Goal: Navigation & Orientation: Find specific page/section

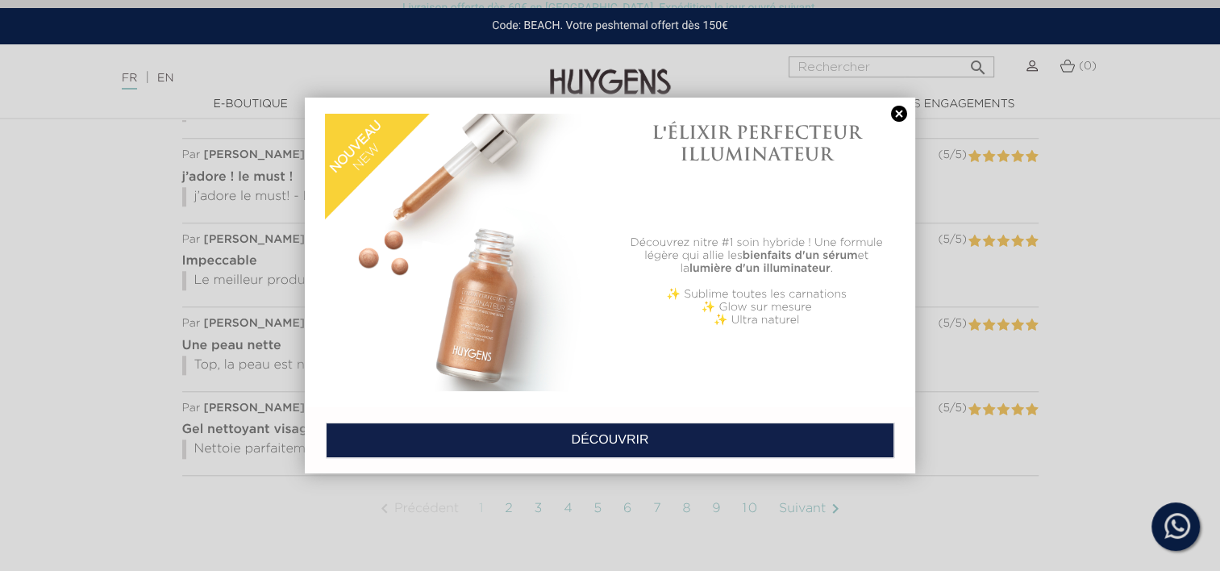
scroll to position [3144, 0]
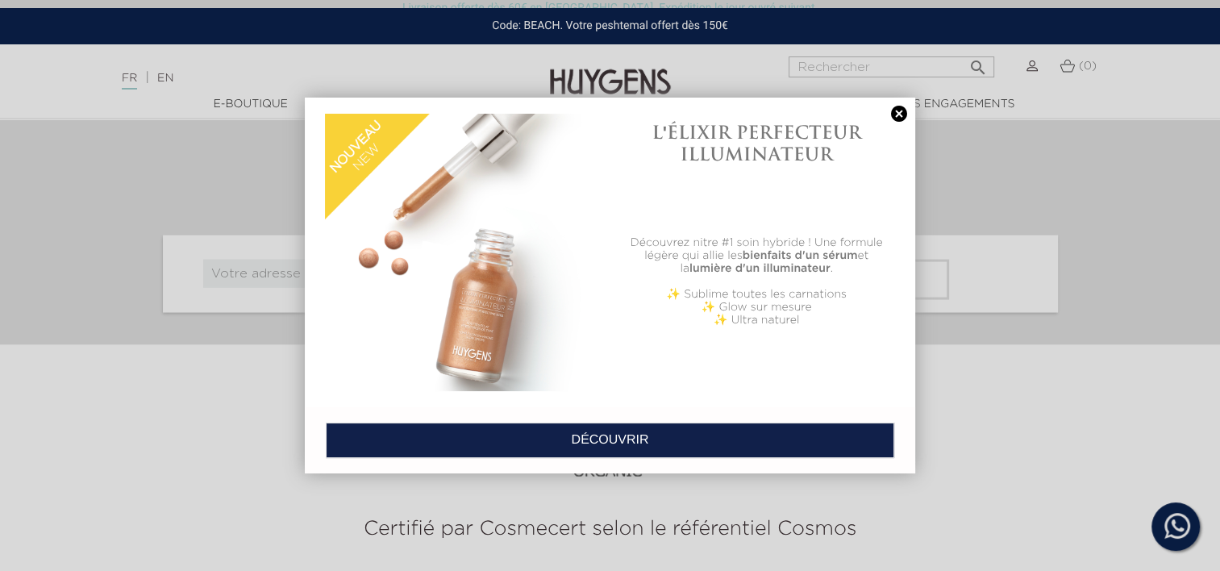
click at [900, 121] on link at bounding box center [898, 114] width 23 height 17
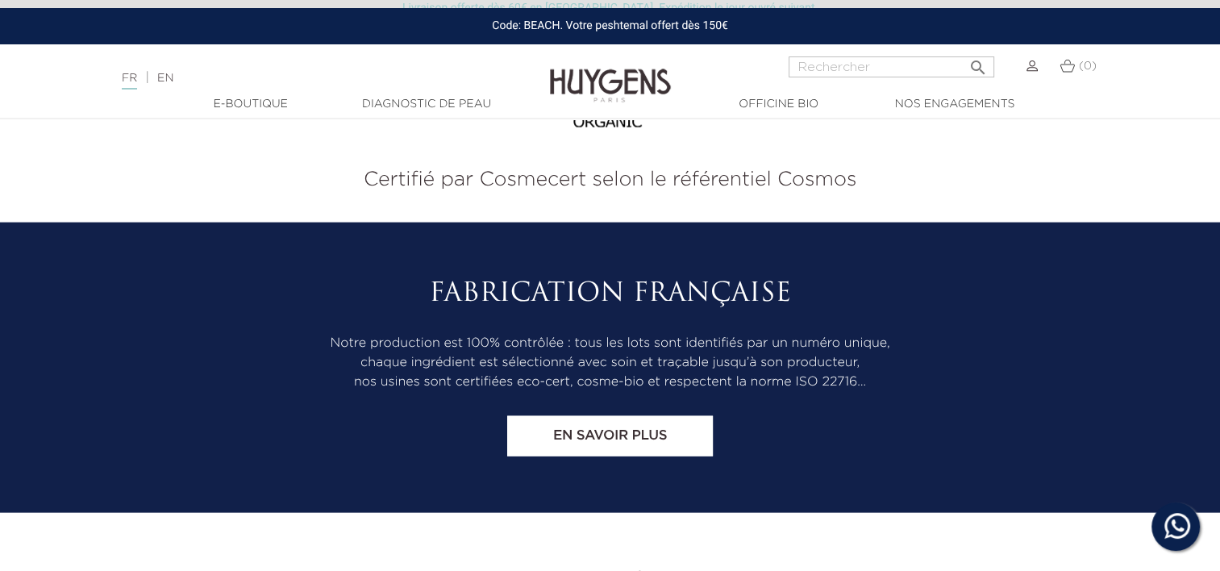
scroll to position [3749, 0]
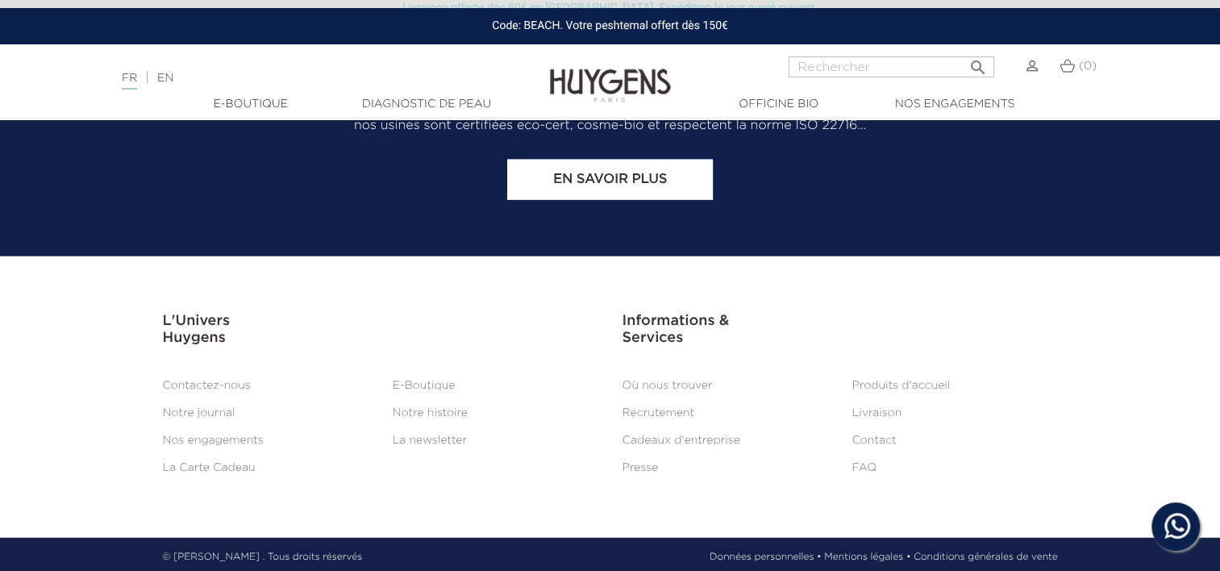
click at [677, 439] on link "Cadeaux d'entreprise" at bounding box center [681, 439] width 118 height 11
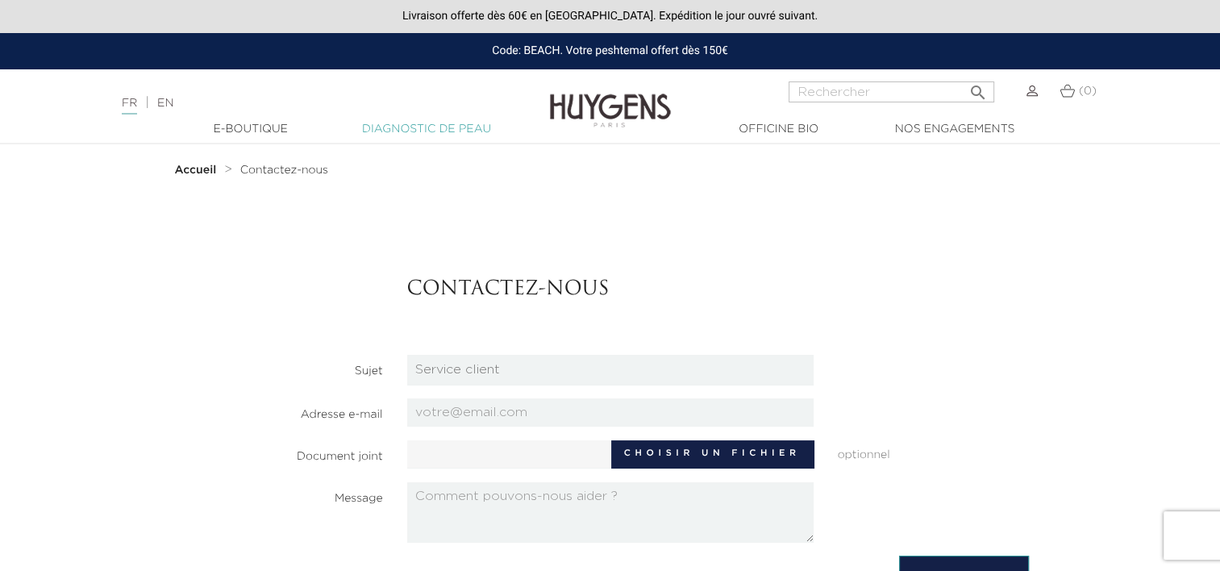
click at [397, 128] on link "Diagnostic de peau" at bounding box center [426, 129] width 161 height 17
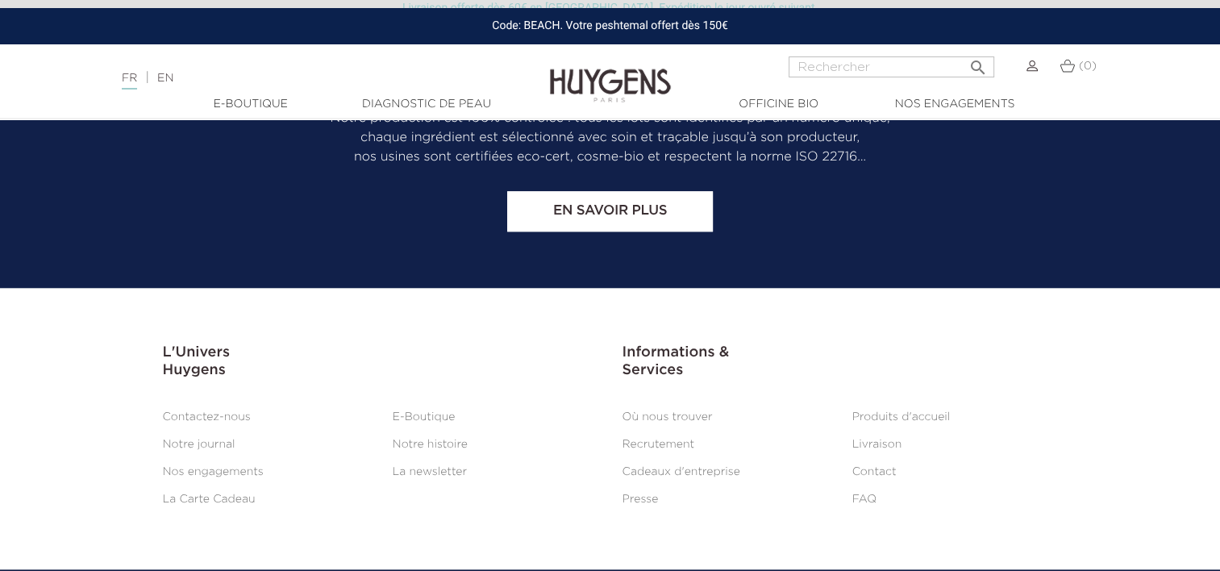
scroll to position [1511, 0]
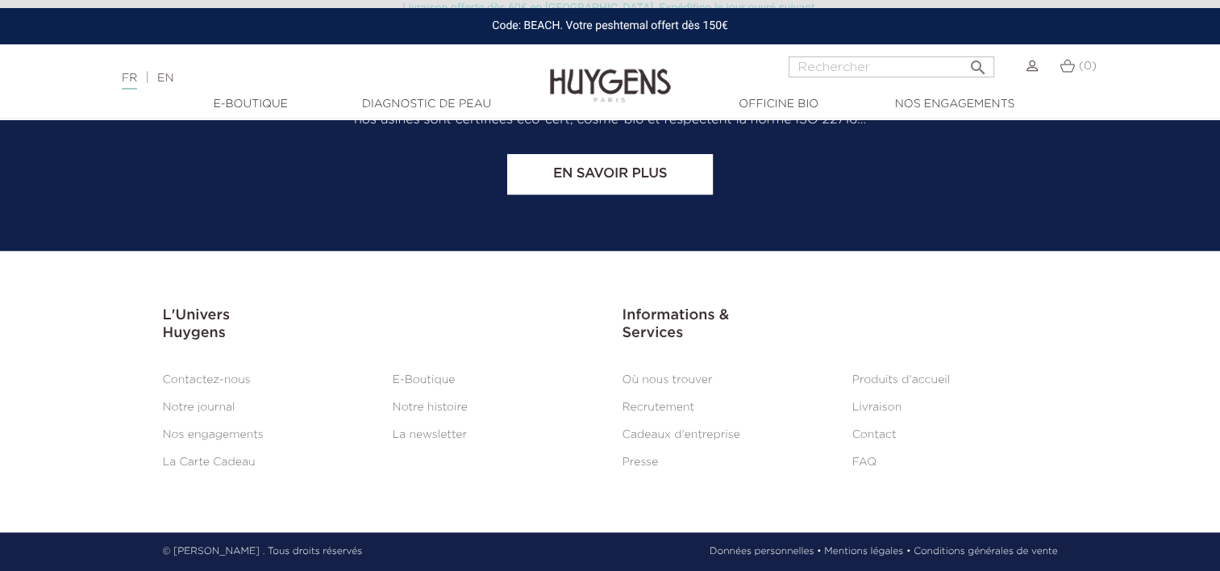
click at [690, 380] on link "Où nous trouver" at bounding box center [667, 379] width 90 height 11
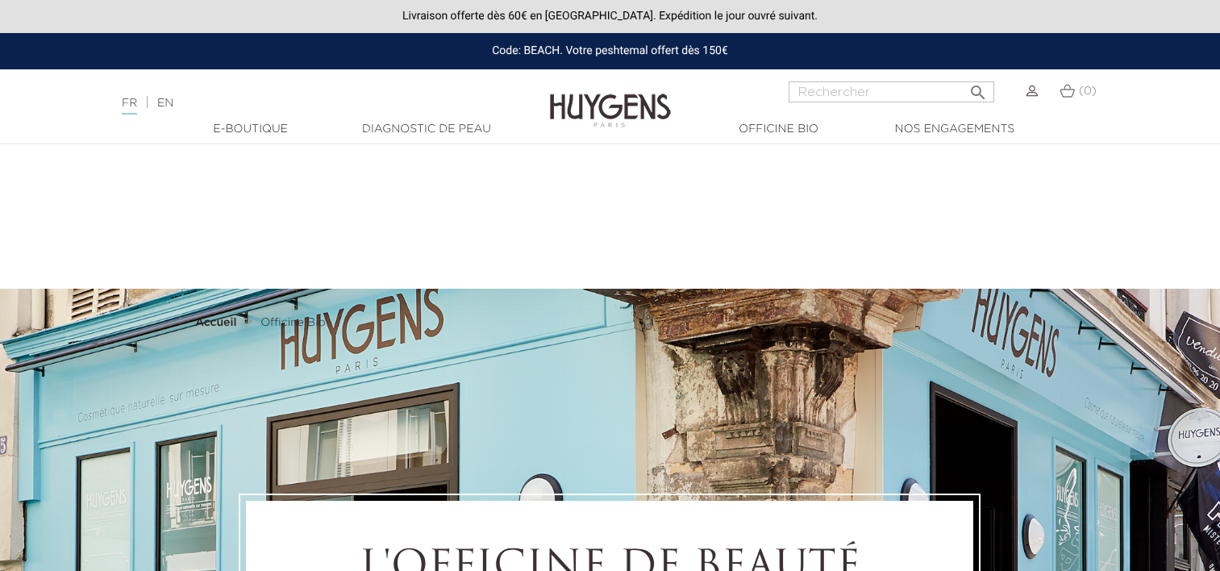
select select "FR"
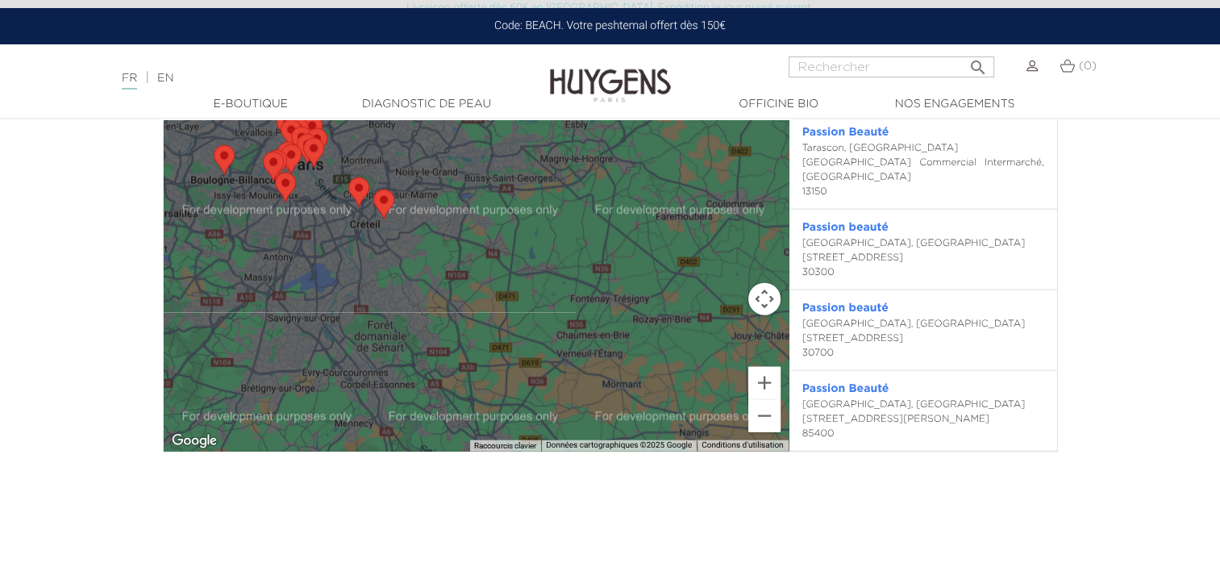
scroll to position [3550, 0]
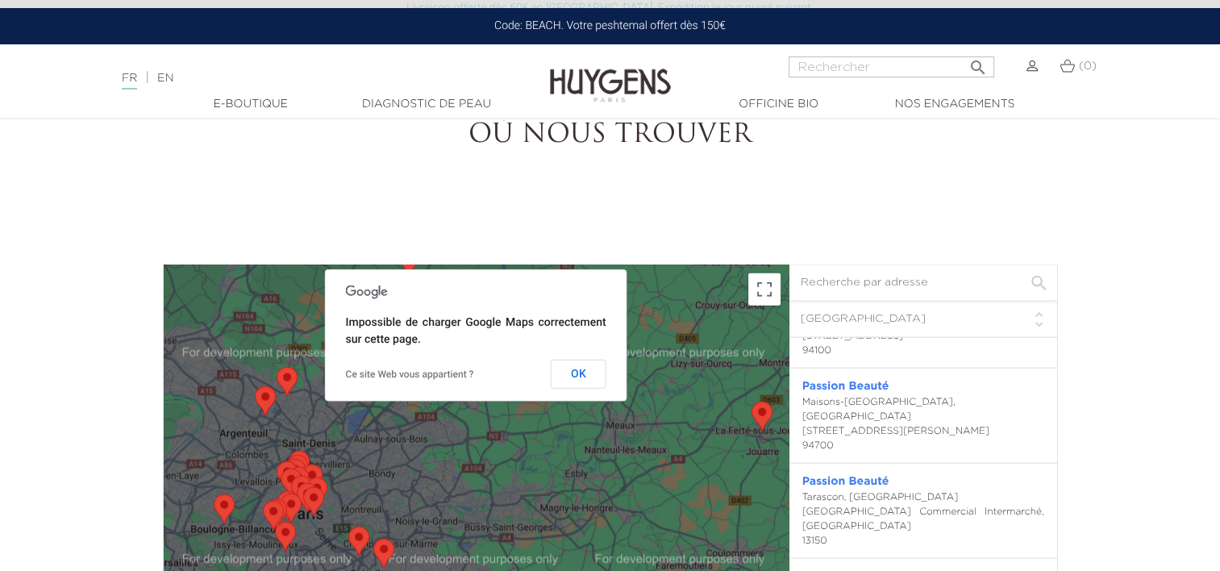
click at [1149, 301] on div "L'OFFICINE DE BEAUTÉ NATURELLE LA NATURE AU SERVICE DU BIEN-ÊTRE OÙ NOUS TROUVE…" at bounding box center [610, 546] width 1220 height 7903
click at [598, 377] on button "OK" at bounding box center [579, 373] width 56 height 29
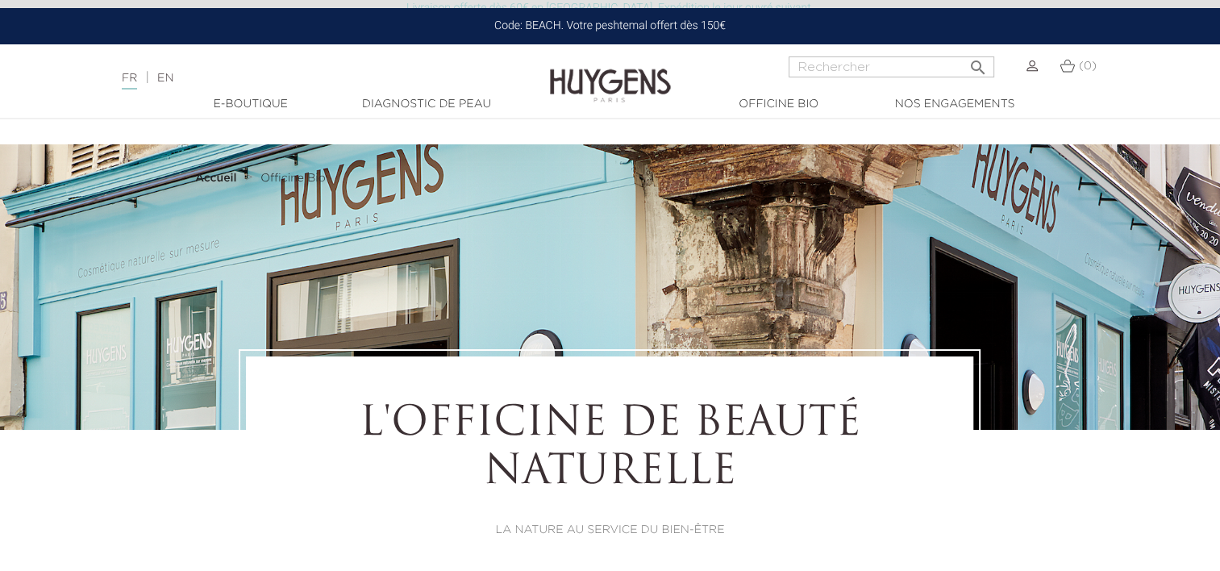
scroll to position [349, 0]
